Goal: Task Accomplishment & Management: Complete application form

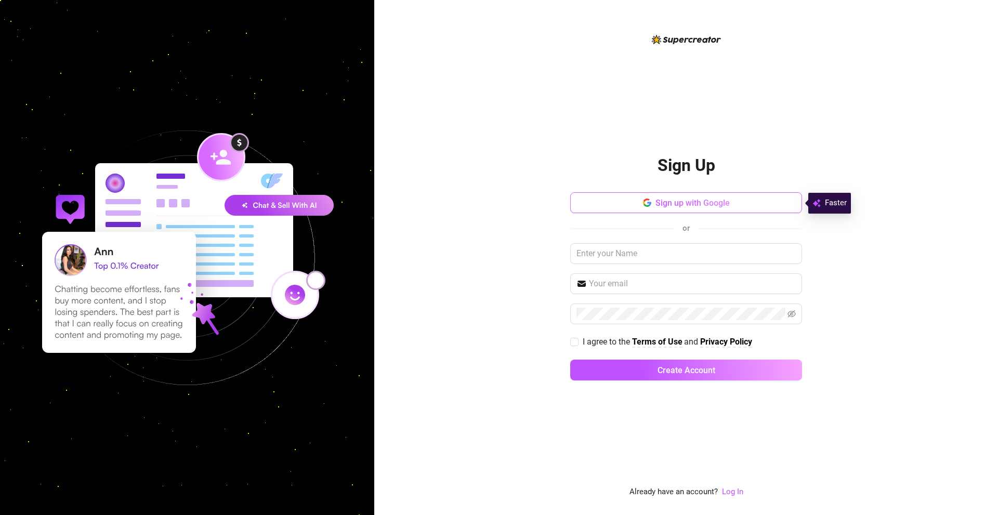
click at [613, 206] on button "Sign up with Google" at bounding box center [686, 202] width 232 height 21
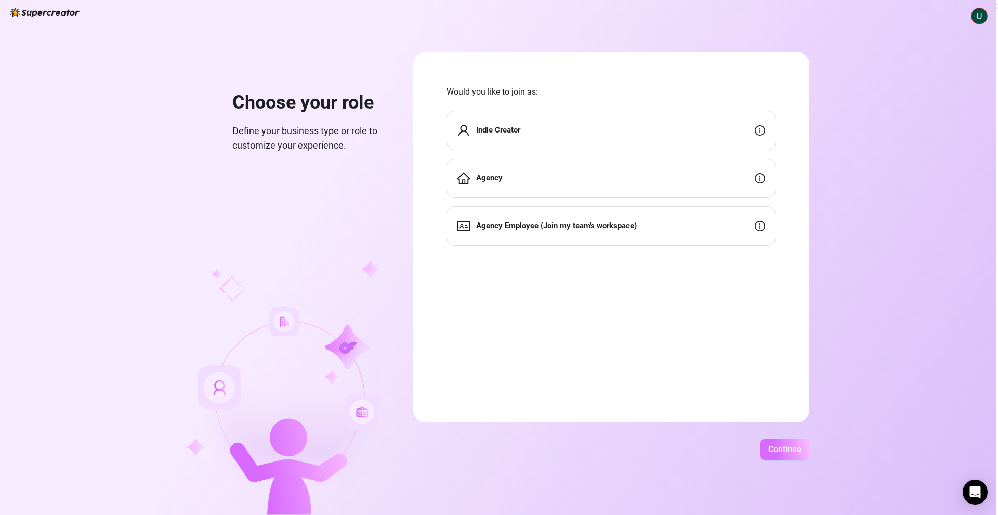
click at [770, 444] on button "Continue" at bounding box center [784, 449] width 49 height 21
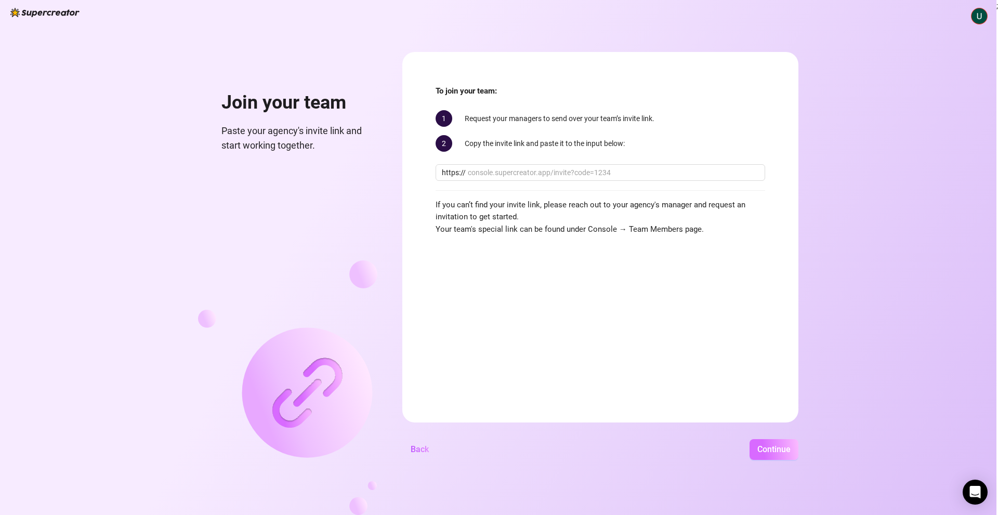
click at [790, 452] on button "Continue" at bounding box center [773, 449] width 49 height 21
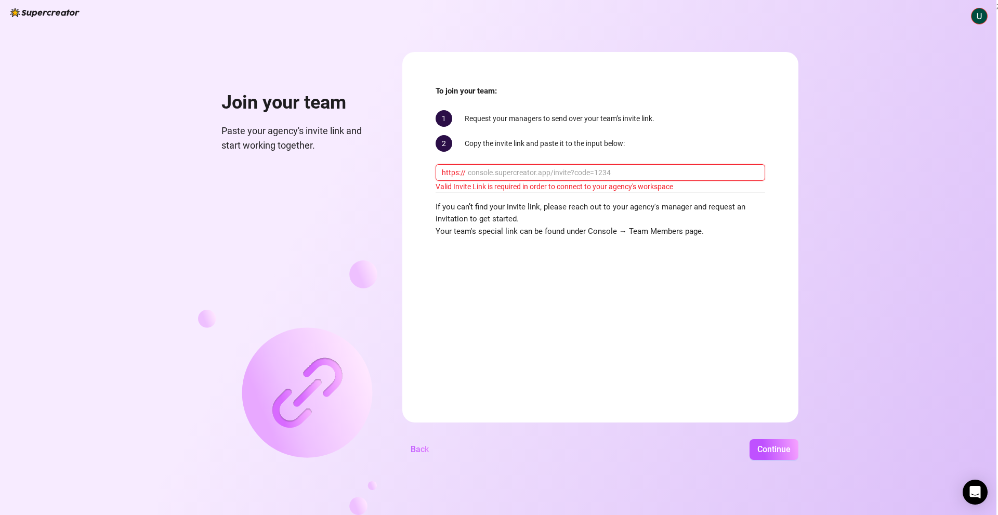
click at [522, 175] on input "text" at bounding box center [613, 172] width 291 height 11
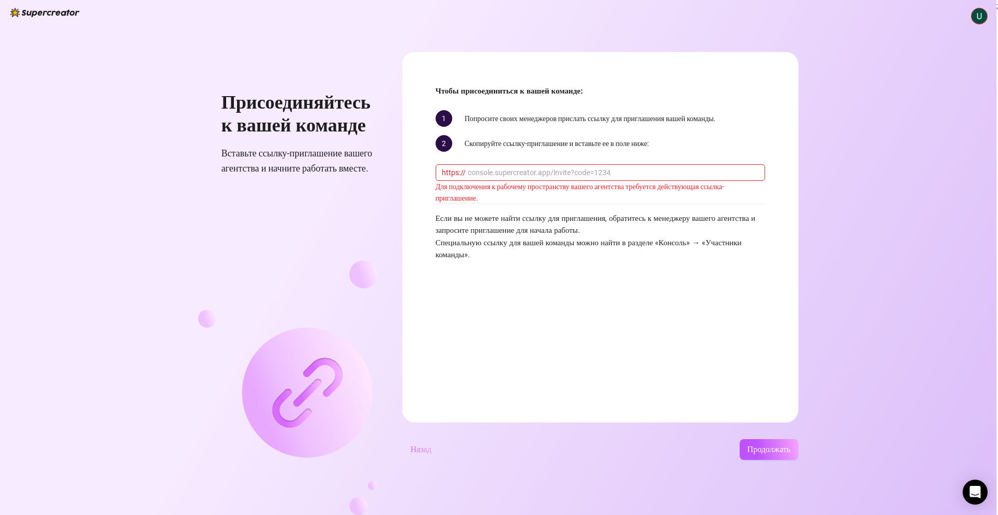
click at [423, 449] on font "Назад" at bounding box center [420, 449] width 21 height 10
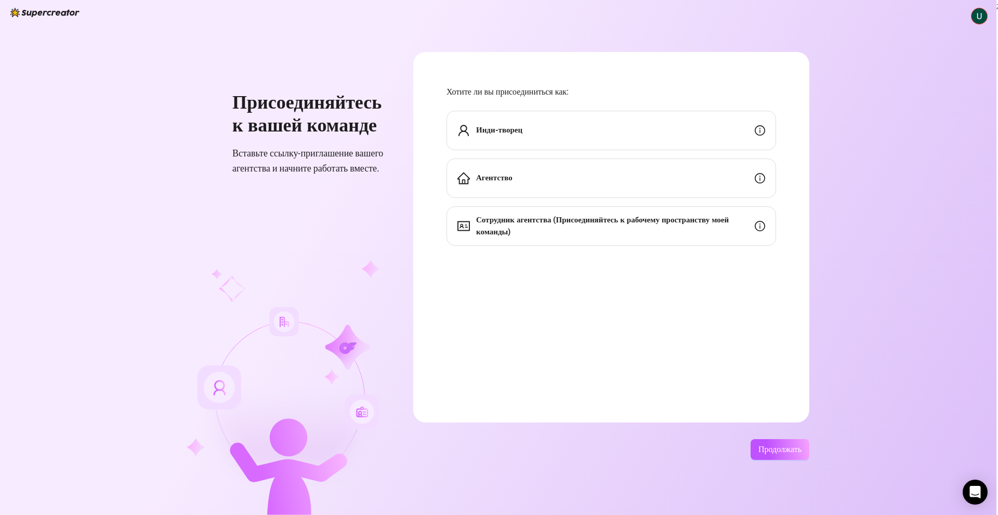
click at [516, 139] on div "Инди-творец" at bounding box center [610, 130] width 329 height 39
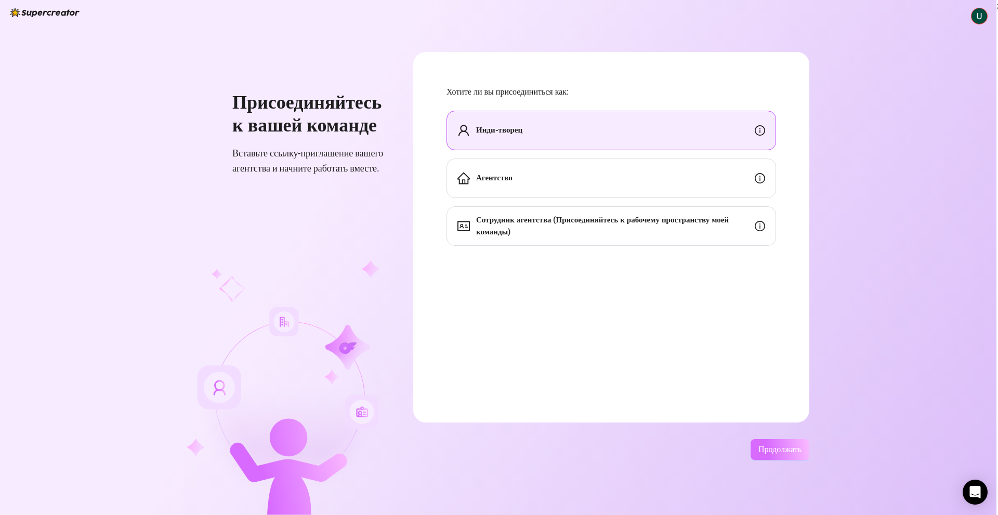
click at [794, 453] on font "Продолжать" at bounding box center [779, 449] width 43 height 10
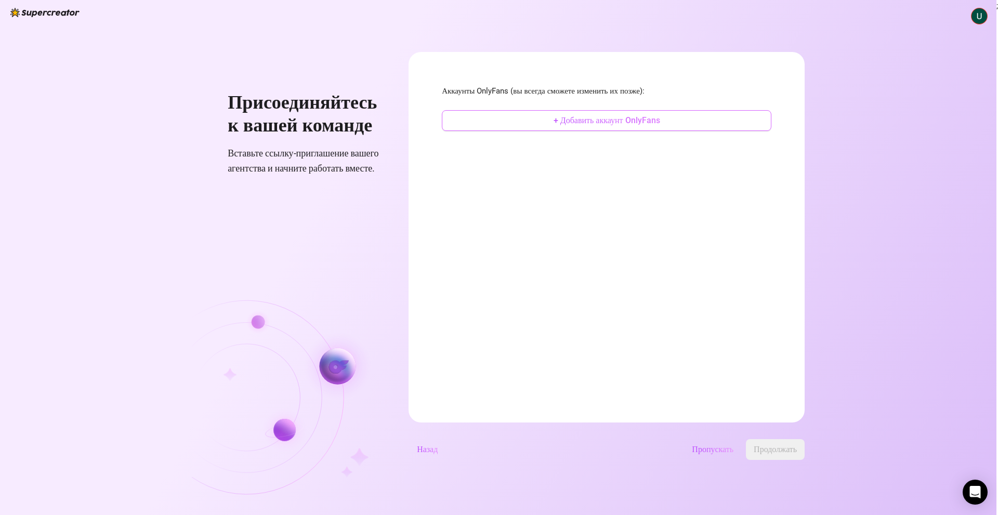
click at [585, 127] on button "+ Добавить аккаунт OnlyFans" at bounding box center [606, 120] width 329 height 21
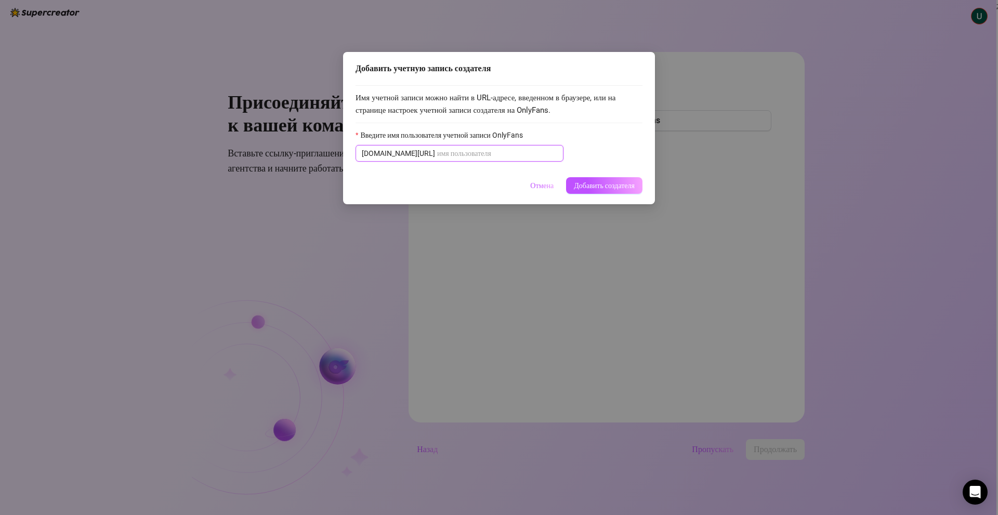
paste input "skylarsnowxxx"
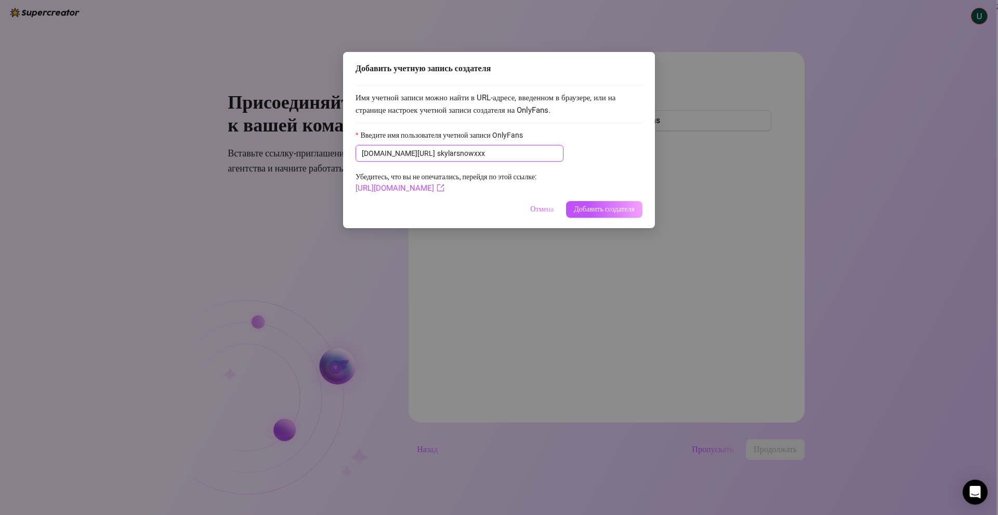
type input "skylarsnowxxx"
click at [602, 210] on font "Добавить создателя" at bounding box center [604, 209] width 61 height 8
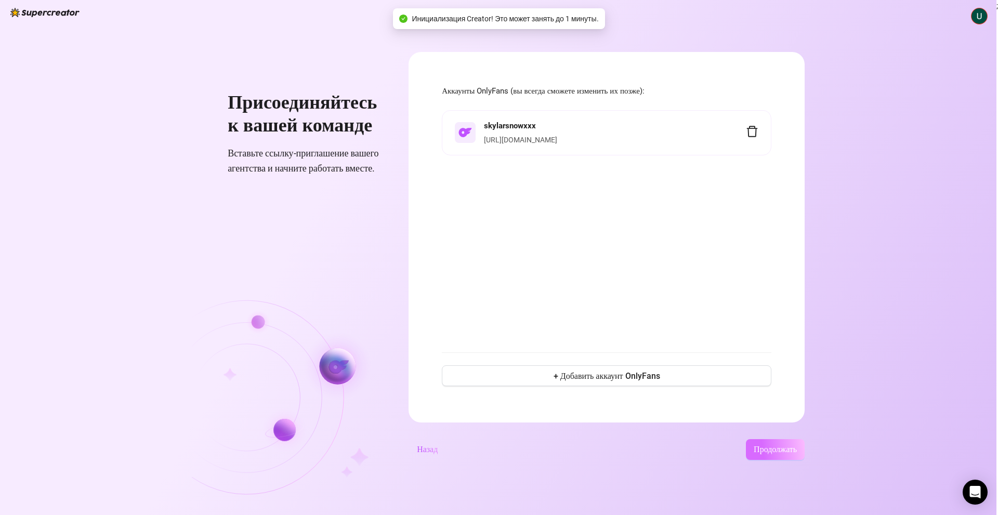
click at [765, 453] on font "Продолжать" at bounding box center [774, 449] width 43 height 10
